Goal: Task Accomplishment & Management: Use online tool/utility

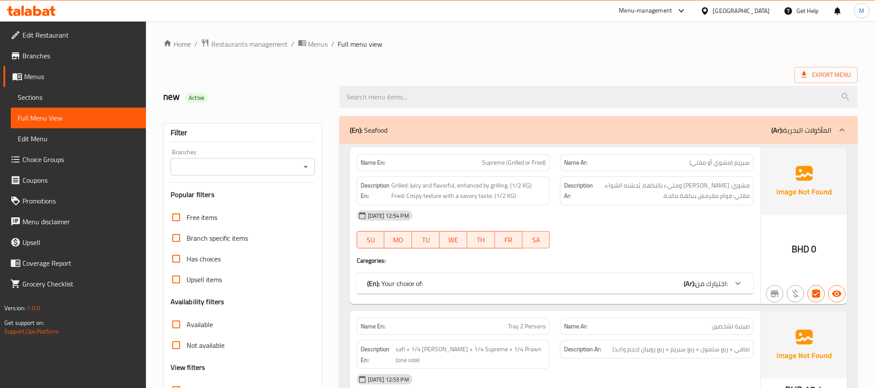
scroll to position [65, 0]
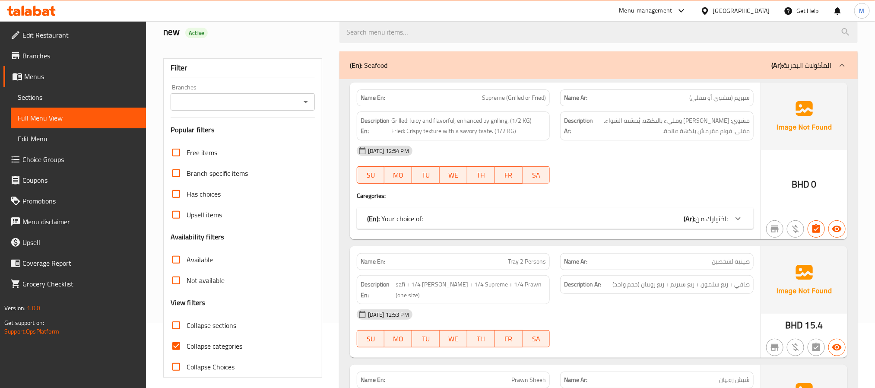
click at [499, 99] on span "Supreme (Grilled or Fried)" at bounding box center [514, 97] width 64 height 9
copy span "Supreme"
drag, startPoint x: 510, startPoint y: 120, endPoint x: 407, endPoint y: 133, distance: 104.4
click at [407, 133] on span "Grilled: Juicy and flavorful, enhanced by grilling. (1/2 KG) Fried: Crispy text…" at bounding box center [468, 125] width 155 height 21
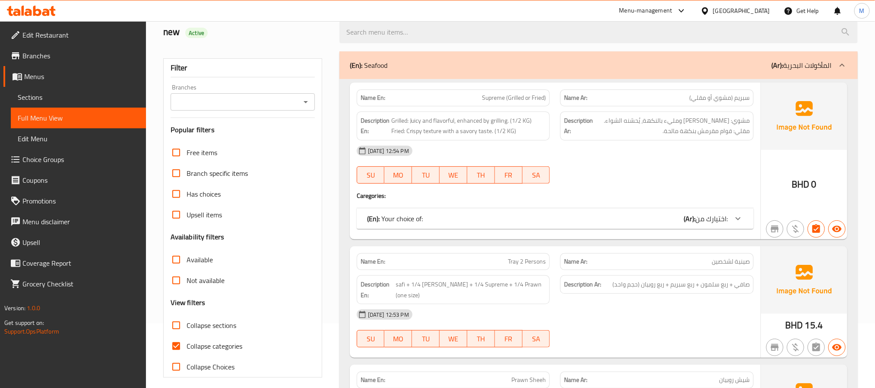
click at [552, 134] on div "Description En: Grilled: Juicy and flavorful, enhanced by grilling. (1/2 KG) Fr…" at bounding box center [453, 125] width 204 height 39
click at [526, 218] on div "(En): Your choice of: (Ar): اختيارك من:" at bounding box center [547, 218] width 360 height 10
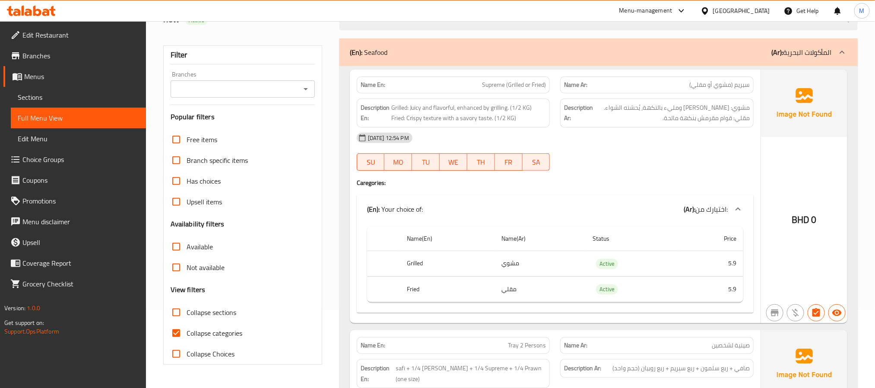
scroll to position [0, 0]
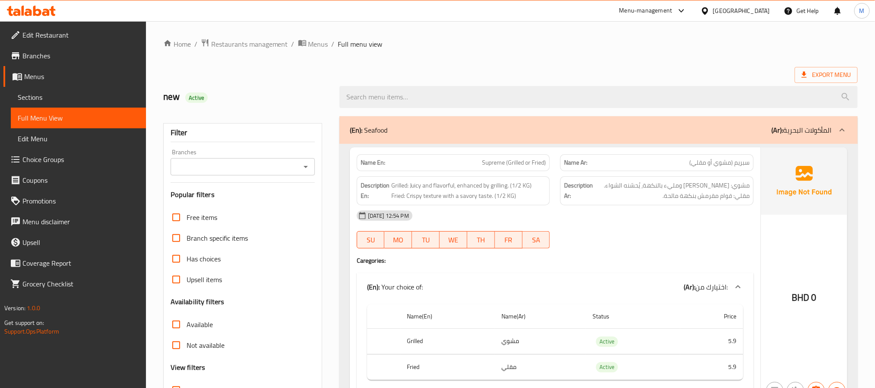
click at [752, 9] on div "Bahrain" at bounding box center [741, 10] width 57 height 9
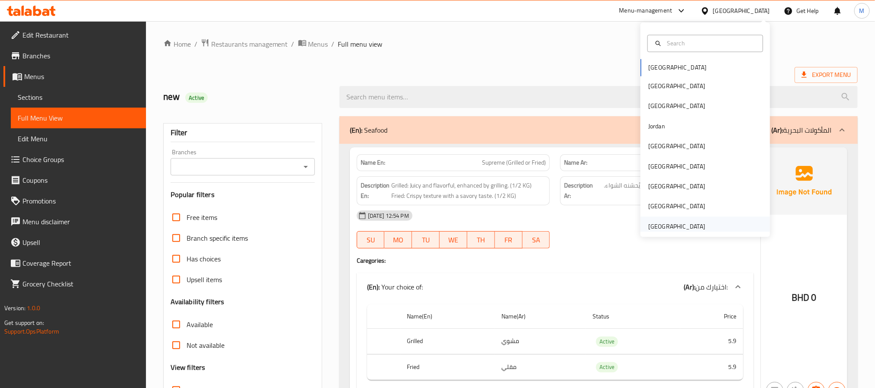
click at [658, 227] on div "[GEOGRAPHIC_DATA]" at bounding box center [676, 225] width 57 height 9
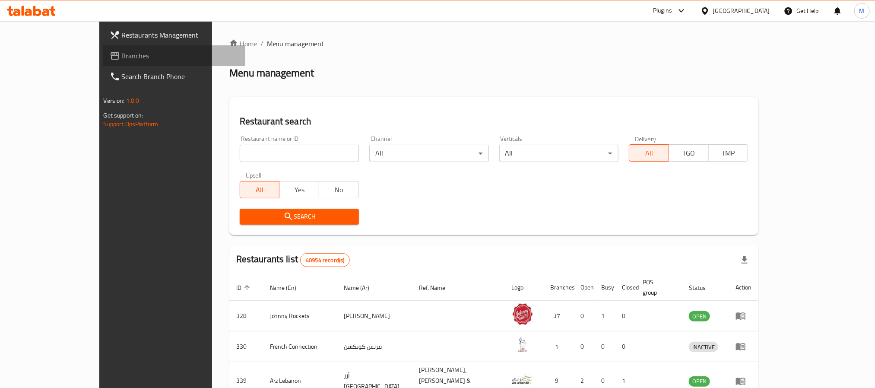
click at [122, 51] on span "Branches" at bounding box center [180, 56] width 117 height 10
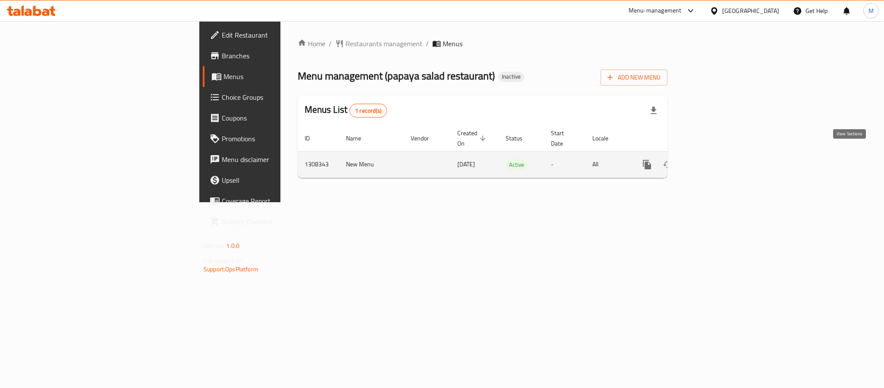
click at [720, 157] on link "enhanced table" at bounding box center [709, 164] width 21 height 21
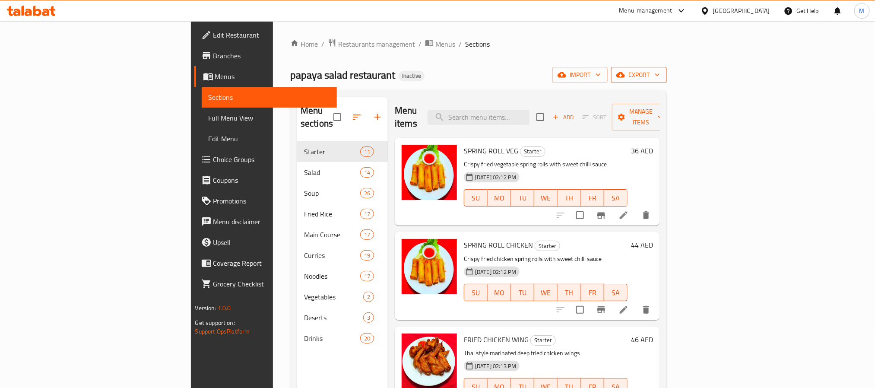
click at [660, 74] on span "export" at bounding box center [639, 74] width 42 height 11
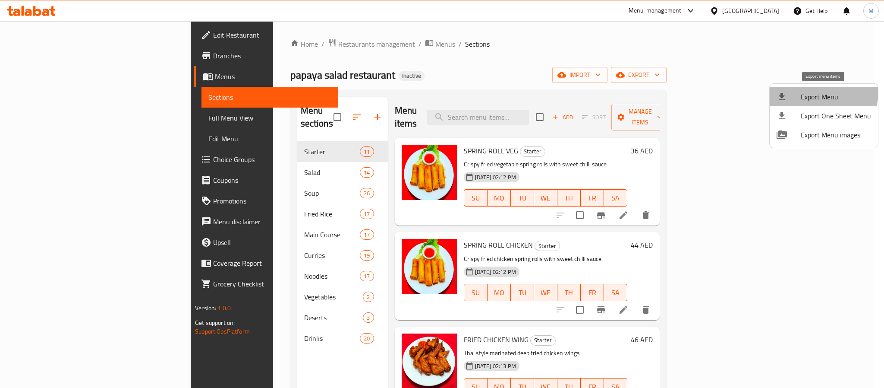
click at [808, 92] on span "Export Menu" at bounding box center [836, 97] width 70 height 10
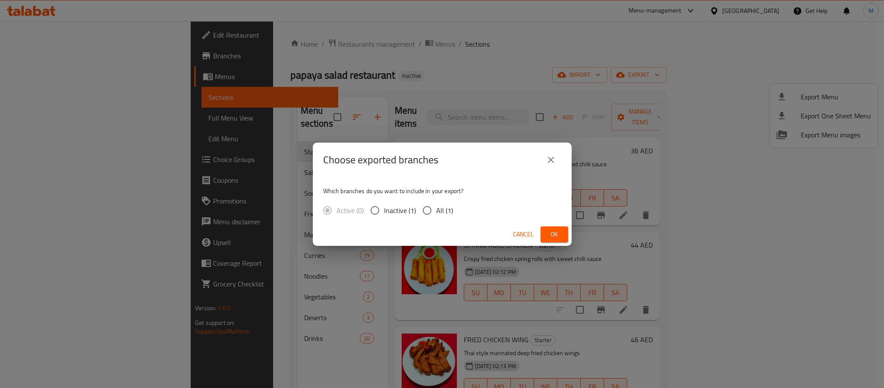
click at [428, 214] on input "All (1)" at bounding box center [427, 210] width 18 height 18
radio input "true"
click at [548, 232] on span "Ok" at bounding box center [555, 234] width 14 height 11
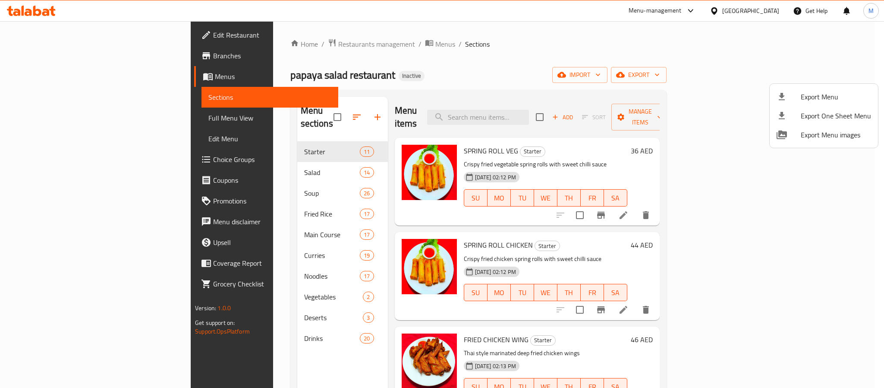
click at [104, 118] on div at bounding box center [442, 194] width 884 height 388
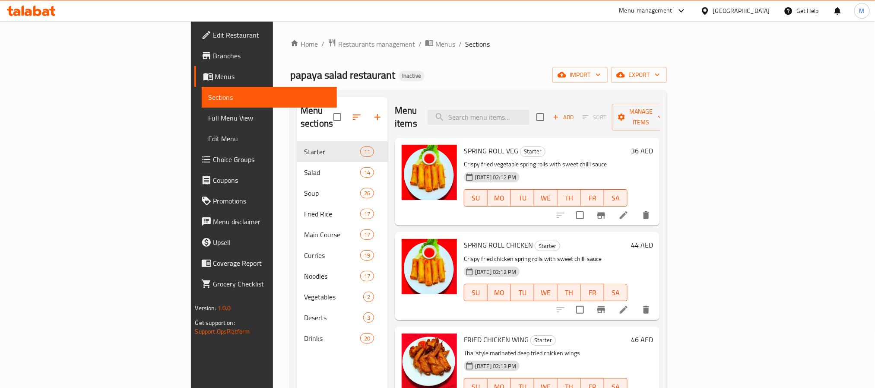
click at [208, 118] on span "Full Menu View" at bounding box center [268, 118] width 121 height 10
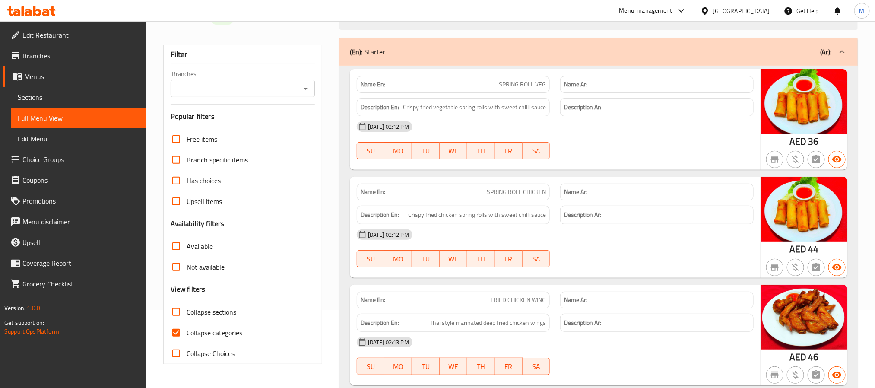
scroll to position [129, 0]
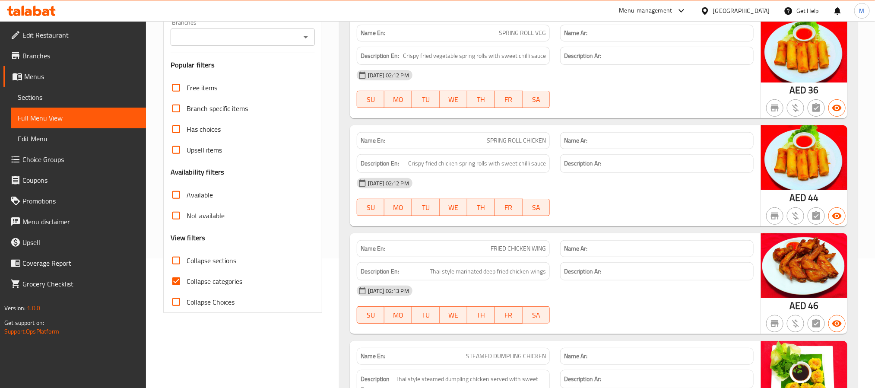
click at [201, 277] on span "Collapse categories" at bounding box center [214, 281] width 56 height 10
click at [186, 277] on input "Collapse categories" at bounding box center [176, 281] width 21 height 21
checkbox input "false"
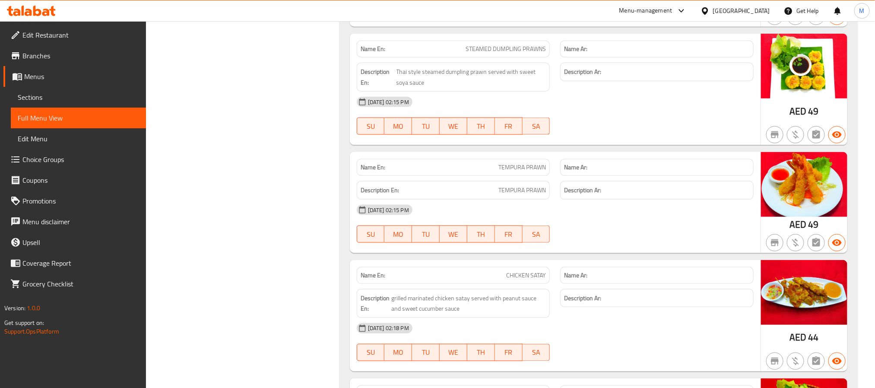
scroll to position [0, 0]
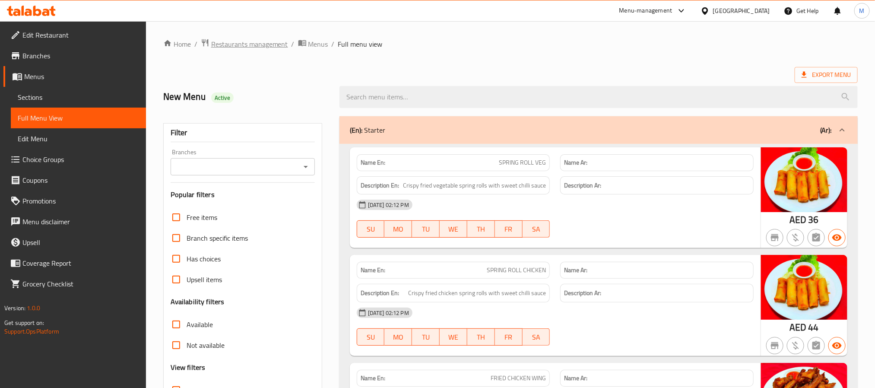
click at [245, 43] on span "Restaurants management" at bounding box center [249, 44] width 77 height 10
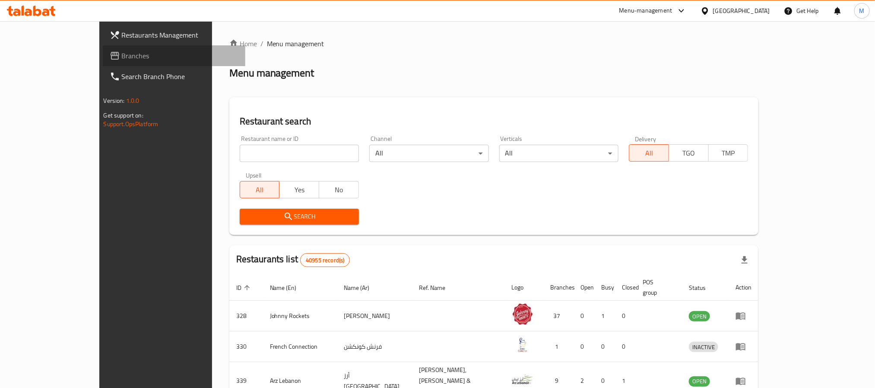
click at [122, 54] on span "Branches" at bounding box center [180, 56] width 117 height 10
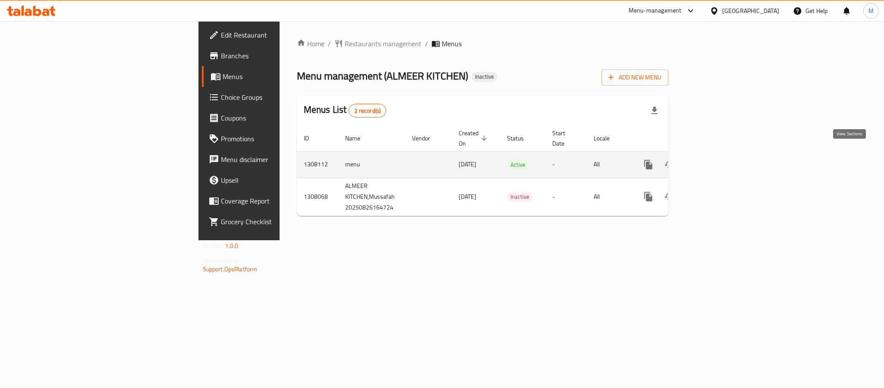
click at [716, 160] on icon "enhanced table" at bounding box center [711, 164] width 10 height 10
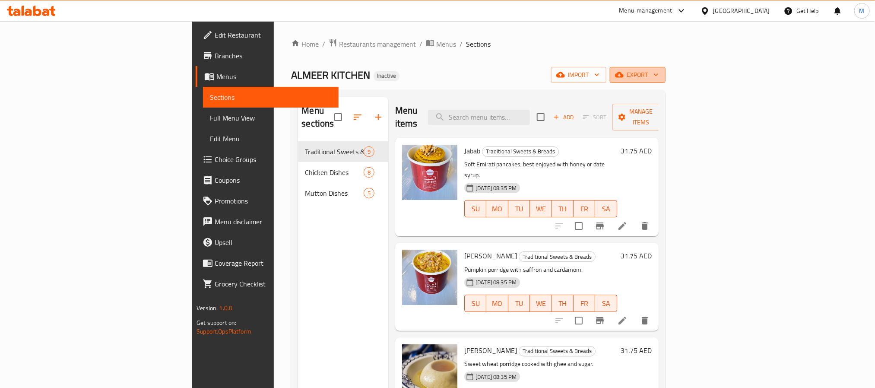
click at [658, 77] on span "export" at bounding box center [637, 74] width 42 height 11
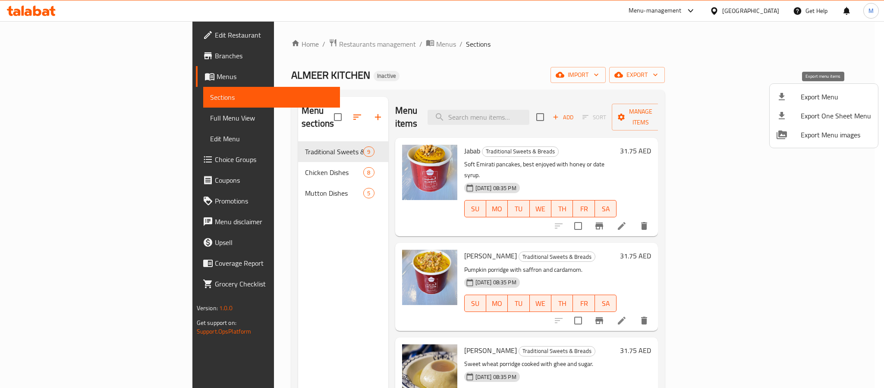
click at [813, 95] on span "Export Menu" at bounding box center [836, 97] width 70 height 10
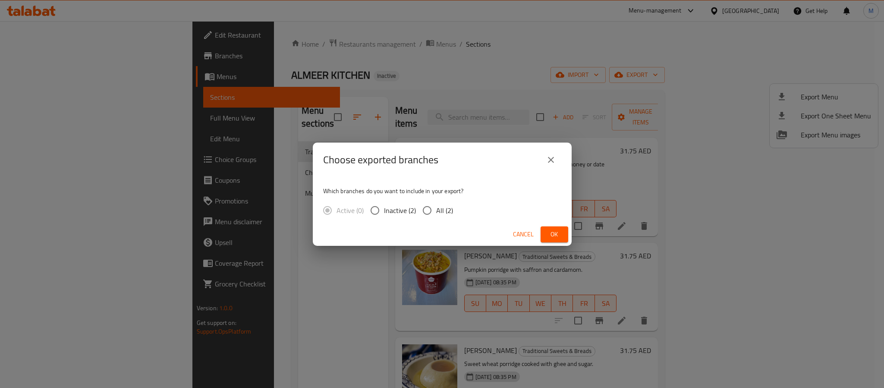
click at [437, 217] on label "All (2)" at bounding box center [435, 210] width 35 height 18
click at [436, 217] on input "All (2)" at bounding box center [427, 210] width 18 height 18
radio input "true"
click at [562, 232] on button "Ok" at bounding box center [555, 234] width 28 height 16
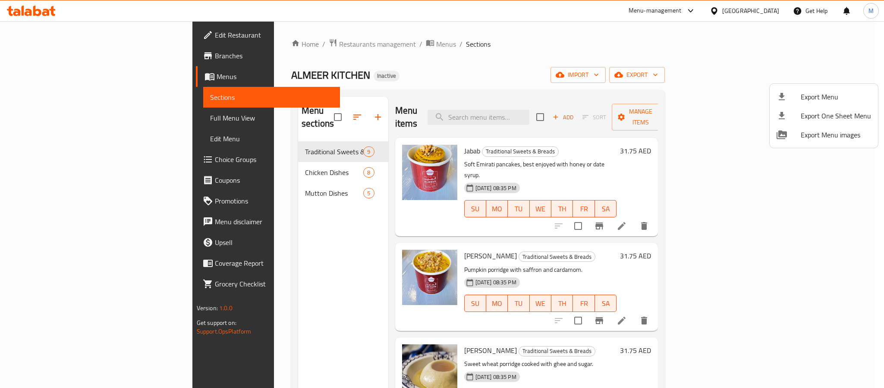
click at [70, 34] on div at bounding box center [442, 194] width 884 height 388
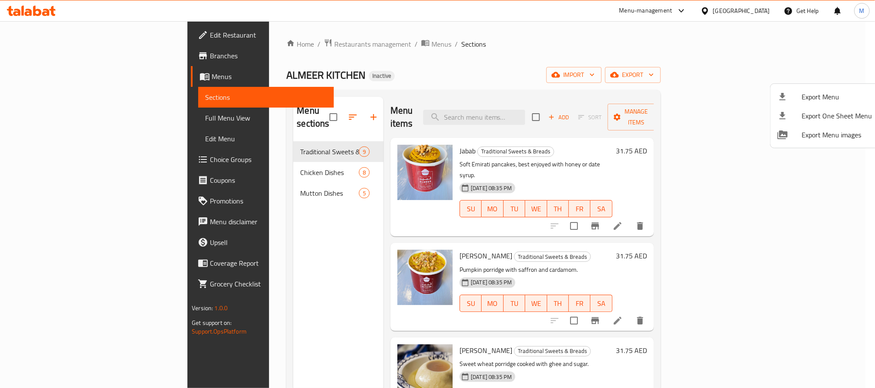
click at [210, 34] on span "Edit Restaurant" at bounding box center [268, 35] width 117 height 10
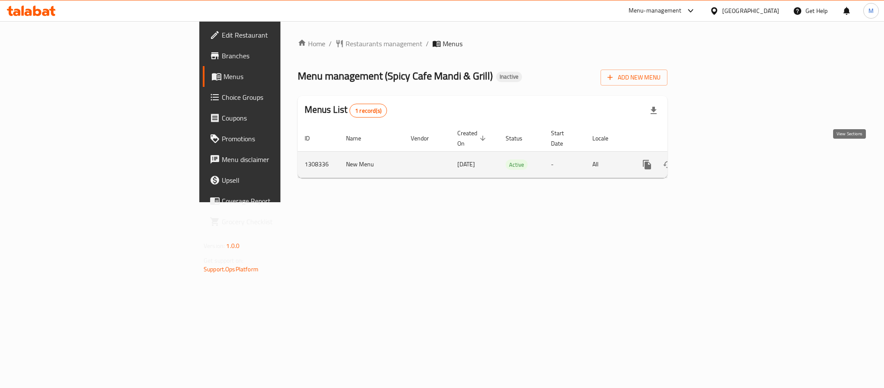
click at [715, 159] on icon "enhanced table" at bounding box center [709, 164] width 10 height 10
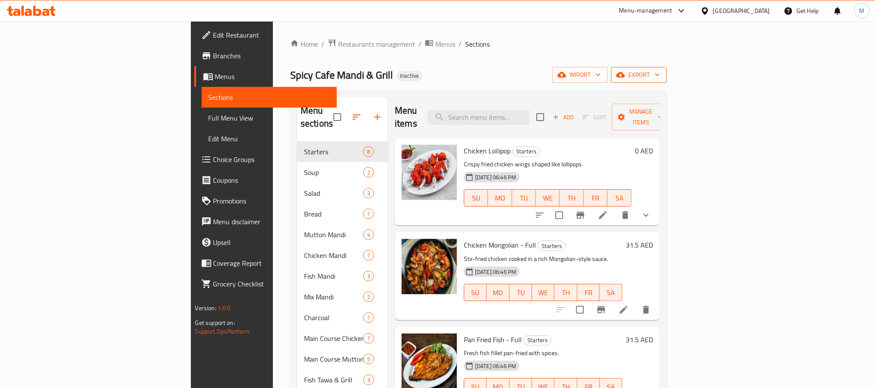
click at [660, 69] on span "export" at bounding box center [639, 74] width 42 height 11
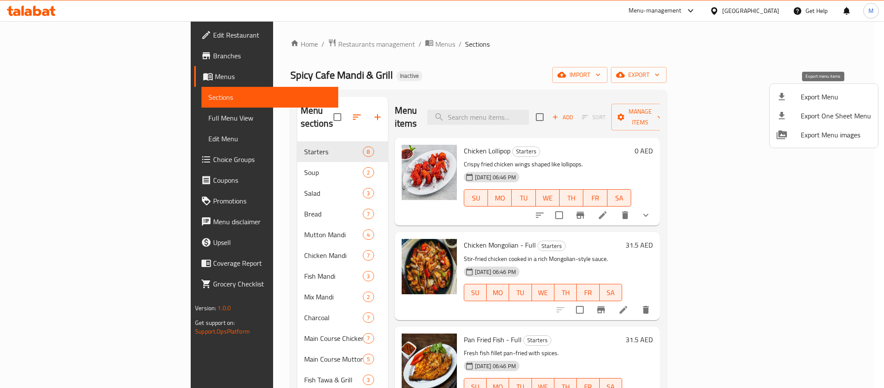
click at [829, 90] on li "Export Menu" at bounding box center [824, 96] width 108 height 19
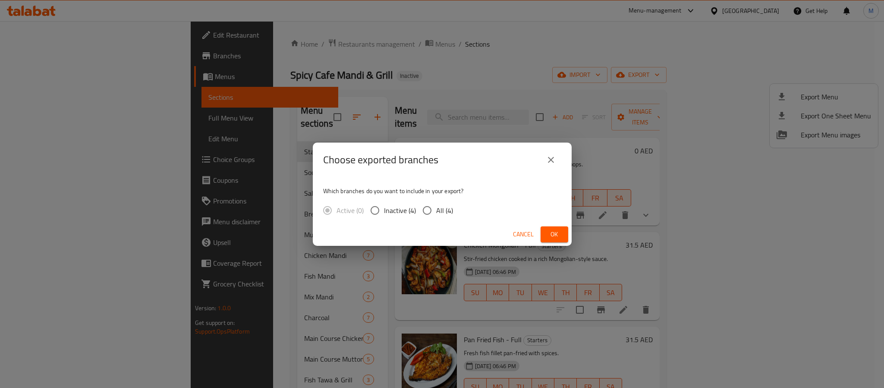
click at [434, 199] on div "Which branches do you want to include in your export? Active (0) Inactive (4) A…" at bounding box center [442, 200] width 259 height 46
click at [442, 208] on span "All (4)" at bounding box center [444, 210] width 17 height 10
click at [436, 208] on input "All (4)" at bounding box center [427, 210] width 18 height 18
radio input "true"
click at [549, 231] on span "Ok" at bounding box center [555, 234] width 14 height 11
